Goal: Task Accomplishment & Management: Complete application form

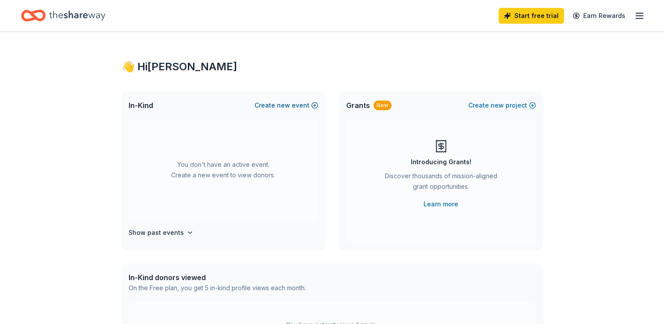
click at [276, 104] on button "Create new event" at bounding box center [287, 105] width 64 height 11
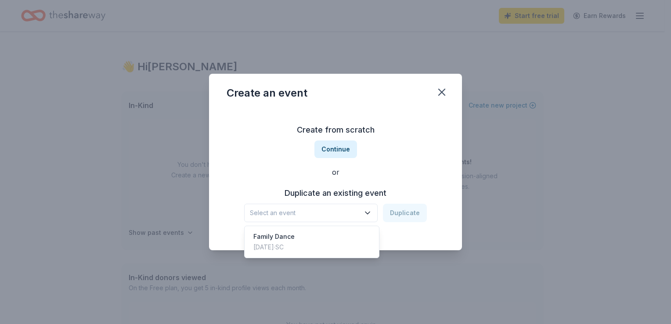
click at [318, 219] on button "Select an event" at bounding box center [310, 213] width 133 height 18
click at [325, 147] on button "Continue" at bounding box center [335, 149] width 43 height 18
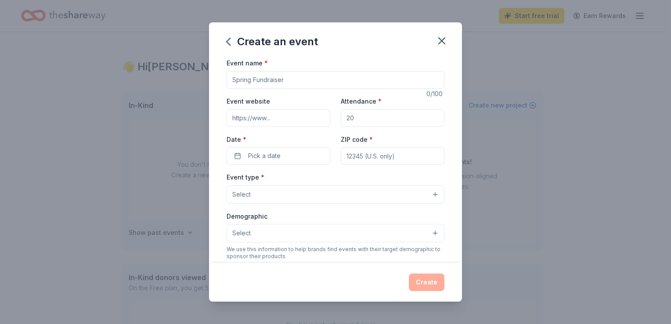
click at [285, 86] on input "Event name *" at bounding box center [335, 80] width 218 height 18
type input "Fall Festival and Auction"
click at [355, 118] on input "Attendance *" at bounding box center [393, 118] width 104 height 18
type input "1300"
click at [232, 155] on button "Pick a date" at bounding box center [278, 156] width 104 height 18
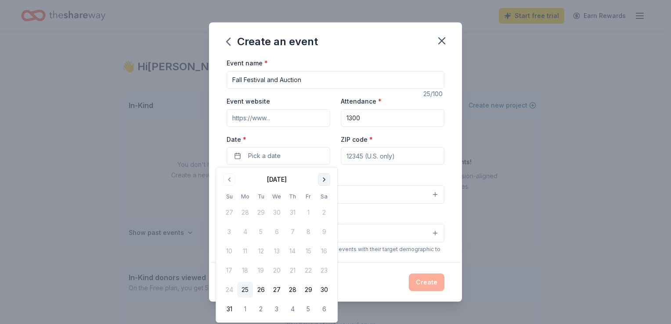
click at [320, 177] on button "Go to next month" at bounding box center [324, 179] width 12 height 12
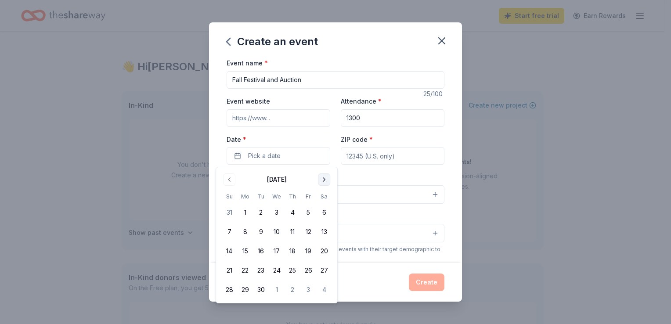
click at [320, 177] on button "Go to next month" at bounding box center [324, 179] width 12 height 12
click at [321, 230] on button "11" at bounding box center [324, 232] width 16 height 16
click at [380, 156] on input "ZIP code *" at bounding box center [393, 156] width 104 height 18
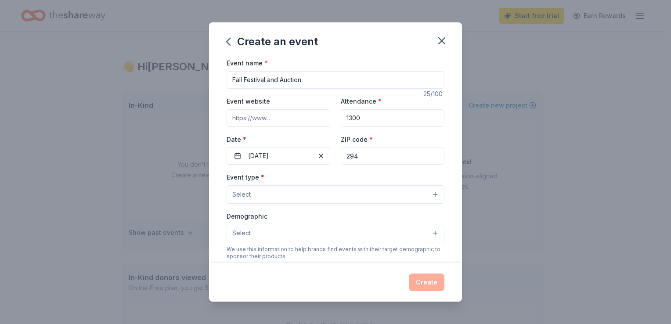
type input "29461"
type input "[STREET_ADDRESS][PERSON_NAME]"
click at [260, 196] on button "Select" at bounding box center [335, 194] width 218 height 18
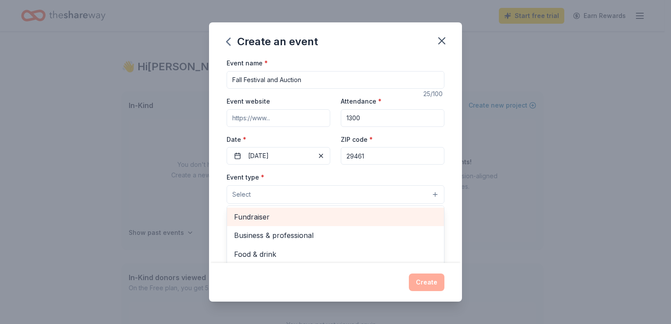
click at [260, 218] on span "Fundraiser" at bounding box center [335, 216] width 203 height 11
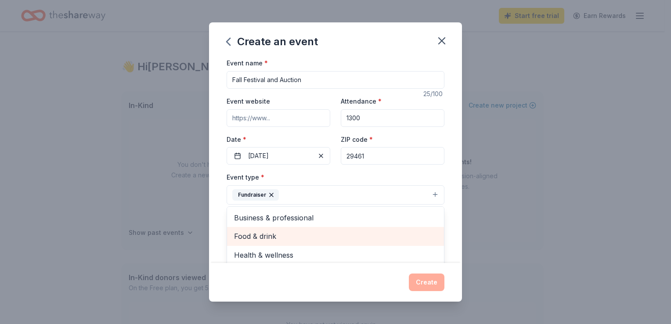
click at [407, 233] on span "Food & drink" at bounding box center [335, 235] width 203 height 11
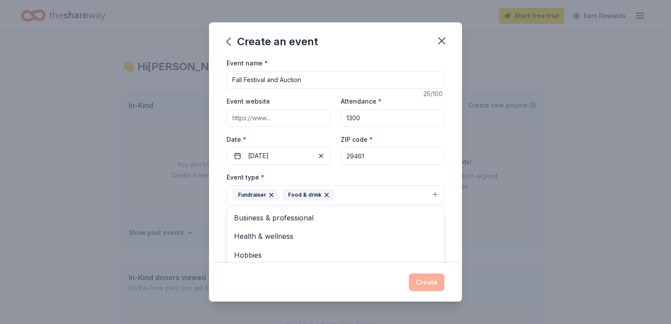
click at [448, 217] on div "Event name * Fall Festival and Auction 25 /100 Event website Attendance * 1300 …" at bounding box center [335, 159] width 253 height 205
click at [404, 228] on button "Select" at bounding box center [335, 234] width 218 height 18
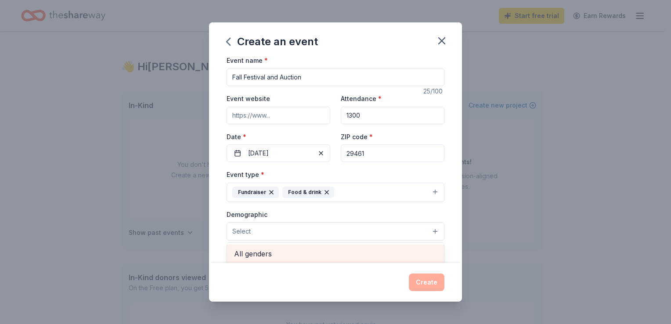
click at [390, 254] on span "All genders" at bounding box center [335, 253] width 203 height 11
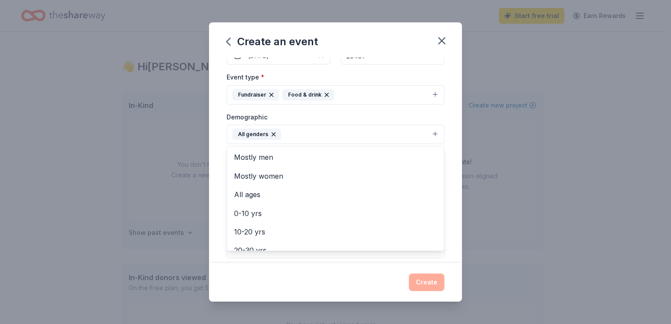
scroll to position [104, 0]
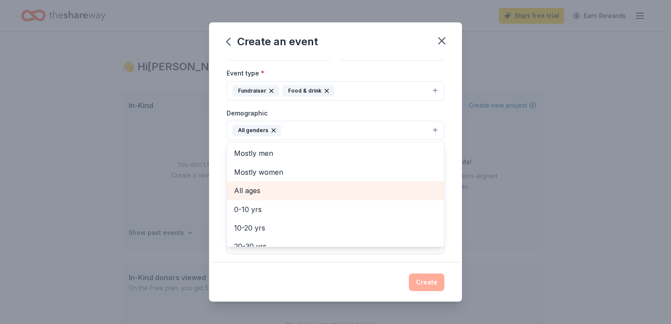
click at [258, 188] on span "All ages" at bounding box center [335, 190] width 203 height 11
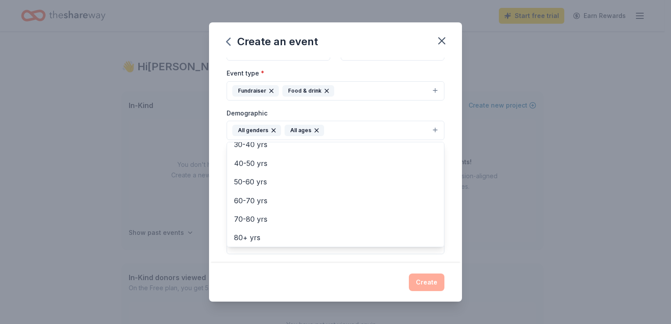
scroll to position [104, 0]
click at [443, 213] on div "Event name * Fall Festival and Auction 25 /100 Event website Attendance * 1300 …" at bounding box center [335, 159] width 253 height 205
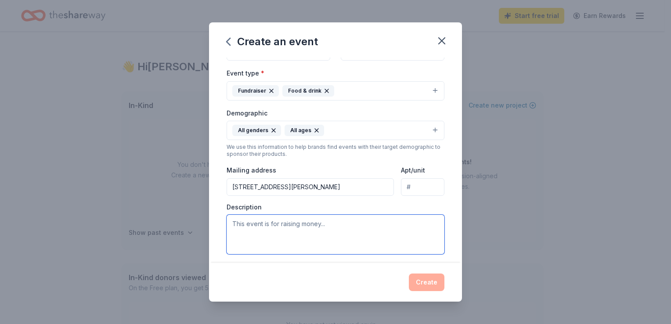
click at [363, 233] on textarea at bounding box center [335, 234] width 218 height 39
type textarea "E"
type textarea "P"
type textarea "This event is raising money for the PTO that we can put towards programs for ou…"
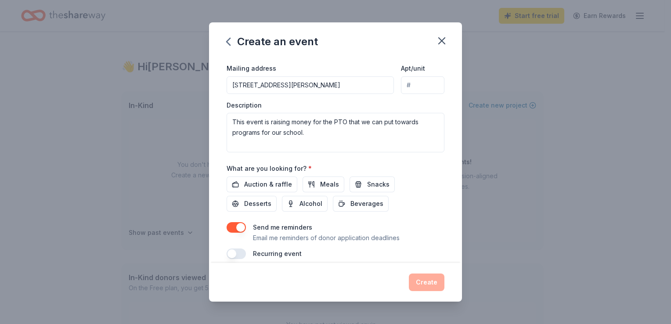
scroll to position [207, 0]
click at [267, 185] on span "Auction & raffle" at bounding box center [268, 183] width 48 height 11
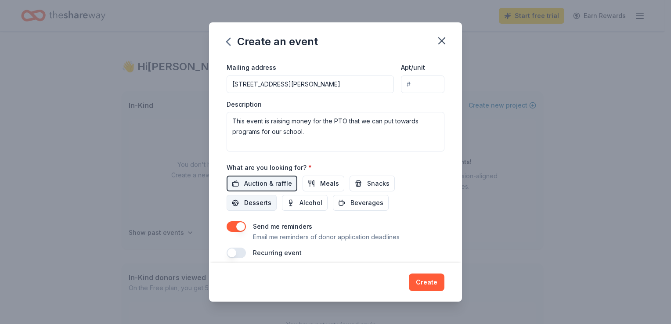
click at [260, 205] on span "Desserts" at bounding box center [257, 202] width 27 height 11
click at [358, 182] on button "Snacks" at bounding box center [371, 184] width 45 height 16
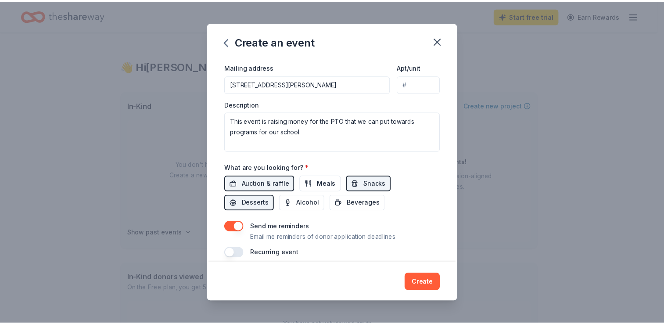
scroll to position [215, 0]
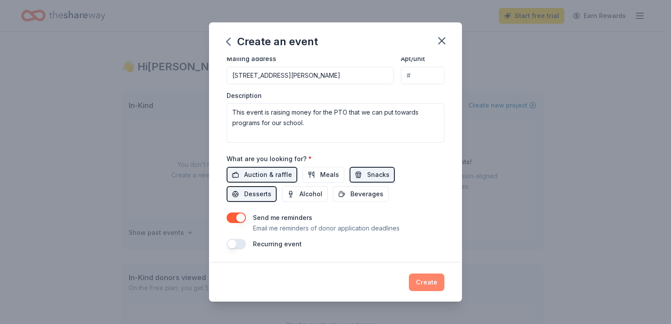
click at [429, 283] on button "Create" at bounding box center [427, 282] width 36 height 18
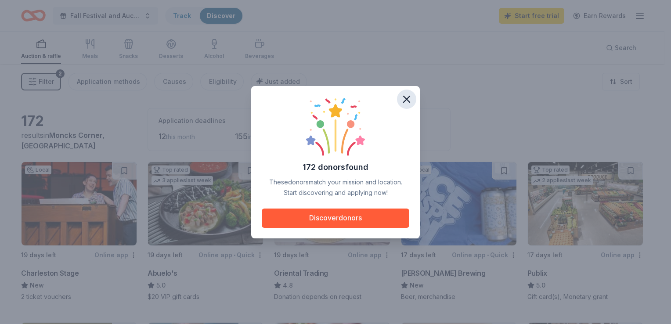
click at [408, 95] on icon "button" at bounding box center [406, 99] width 12 height 12
